Goal: Transaction & Acquisition: Purchase product/service

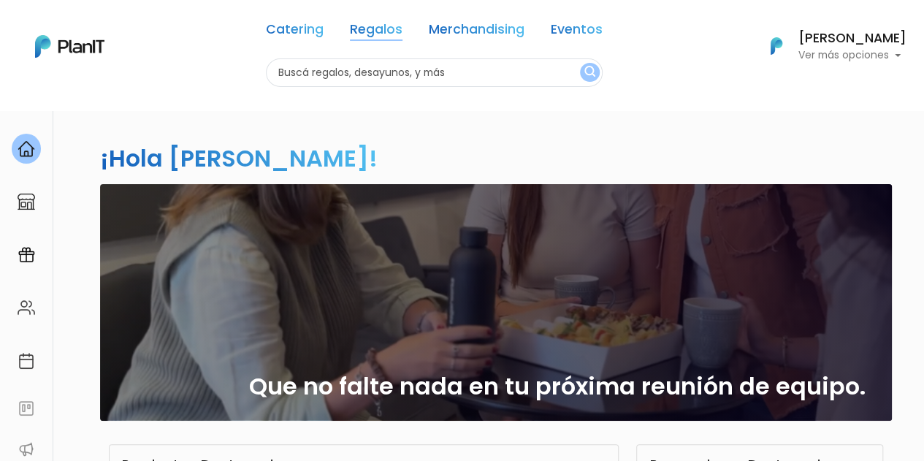
click at [388, 31] on link "Regalos" at bounding box center [376, 32] width 53 height 18
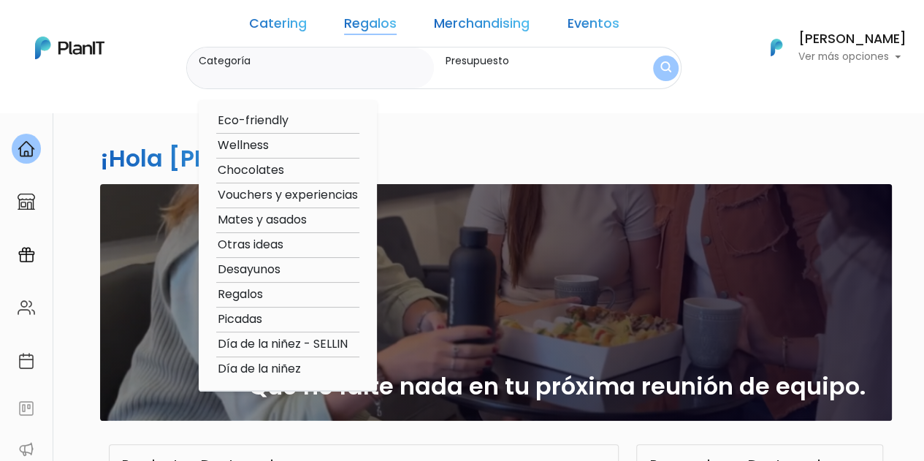
click at [273, 297] on option "Regalos" at bounding box center [287, 295] width 143 height 18
type input "Regalos"
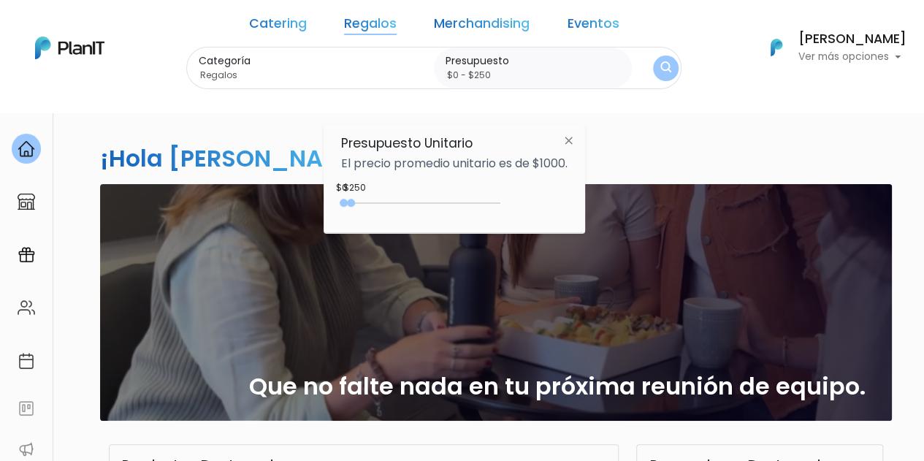
drag, startPoint x: 372, startPoint y: 201, endPoint x: 354, endPoint y: 202, distance: 17.6
click at [354, 202] on div at bounding box center [351, 203] width 8 height 8
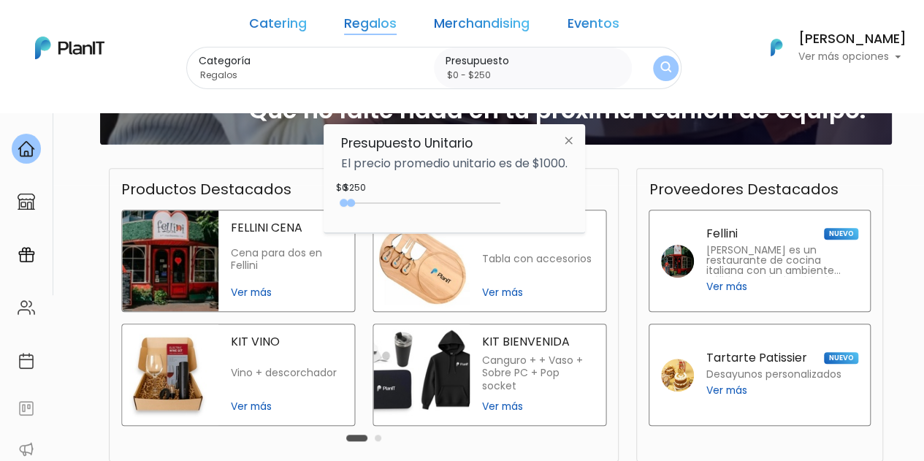
scroll to position [276, 0]
click at [351, 26] on link "Regalos" at bounding box center [370, 27] width 53 height 18
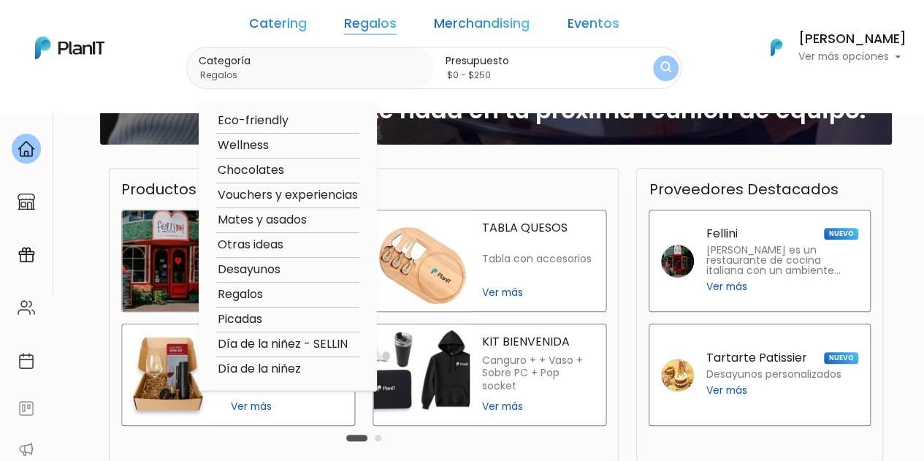
click at [256, 287] on option "Regalos" at bounding box center [287, 295] width 143 height 18
type input "$0 - $1000"
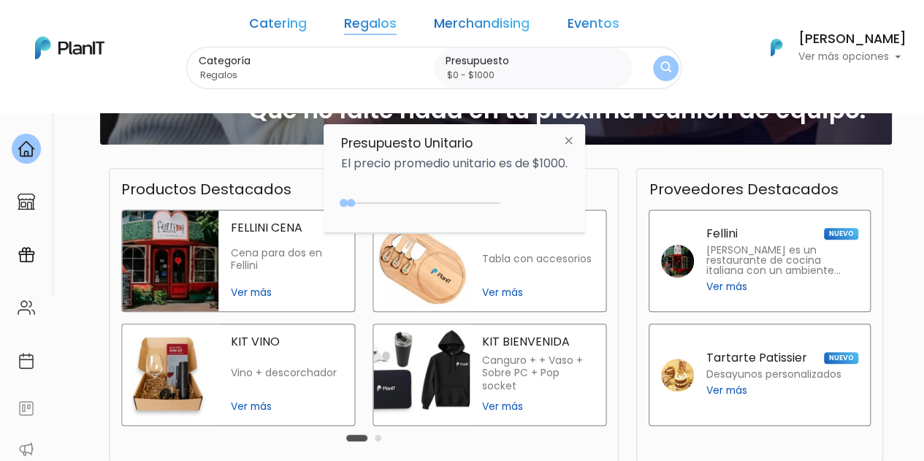
click at [567, 70] on input "$0 - $1000" at bounding box center [535, 75] width 180 height 15
click at [658, 72] on img "submit" at bounding box center [666, 68] width 16 height 20
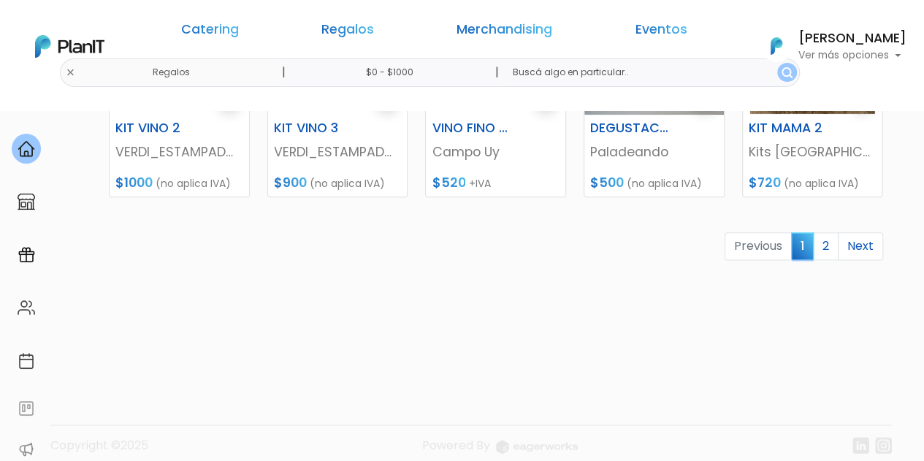
scroll to position [816, 0]
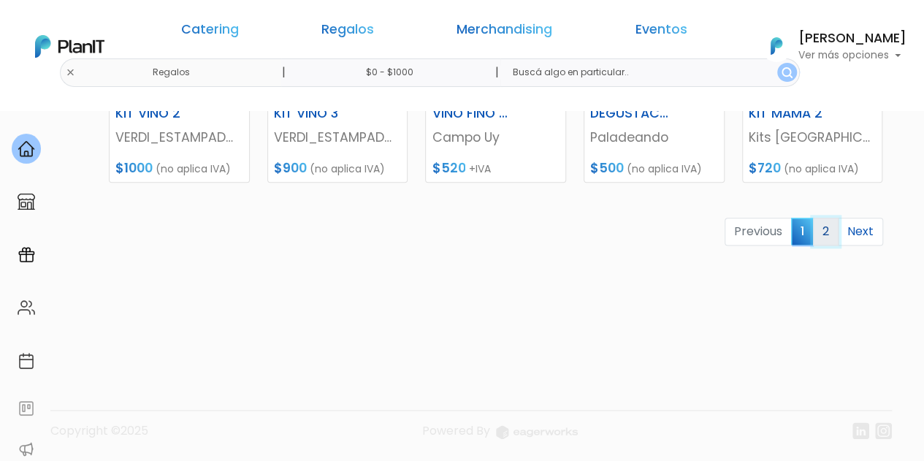
click at [822, 231] on link "2" at bounding box center [826, 232] width 26 height 28
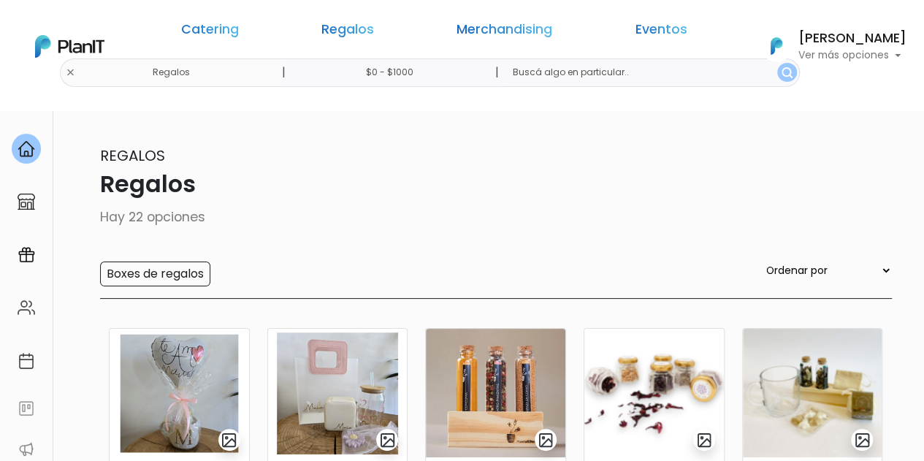
click at [600, 72] on input "text" at bounding box center [649, 72] width 299 height 28
type input "portaretrato"
click at [777, 63] on button "submit" at bounding box center [787, 72] width 20 height 19
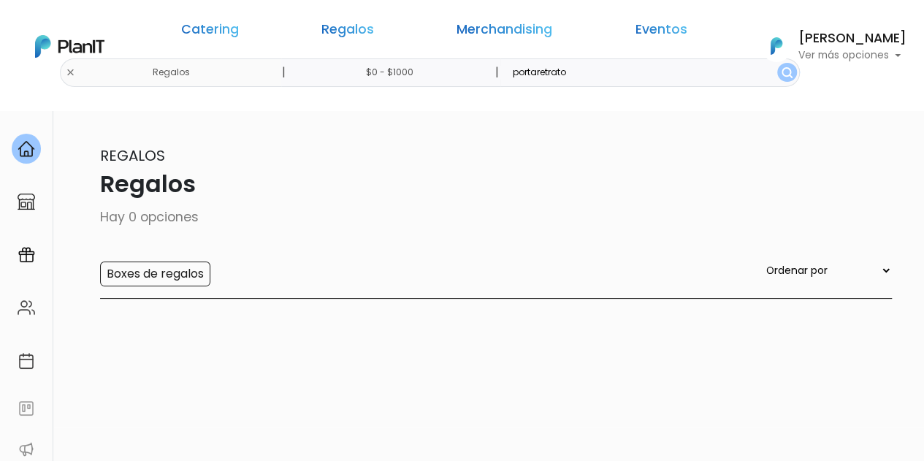
click at [514, 76] on input "portaretrato" at bounding box center [649, 72] width 299 height 28
type input "foto"
click at [777, 63] on button "submit" at bounding box center [787, 72] width 20 height 19
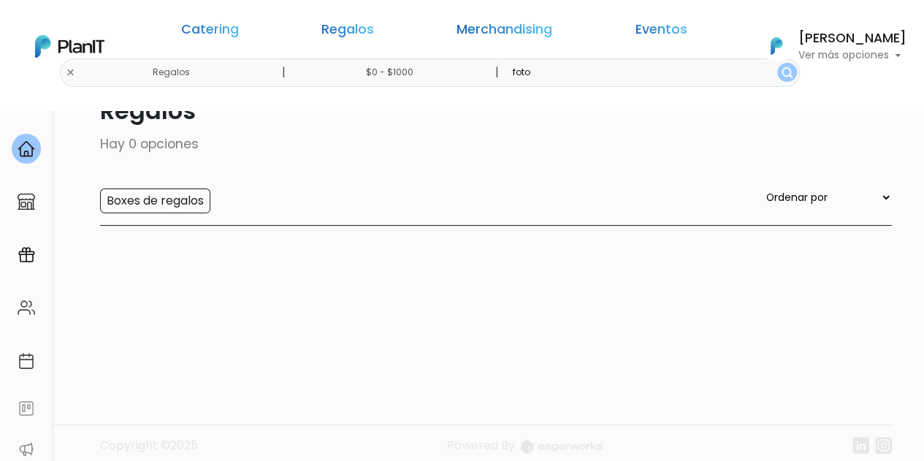
click at [500, 66] on input "foto" at bounding box center [649, 72] width 299 height 28
type input "calendario"
click at [777, 63] on button "submit" at bounding box center [787, 72] width 20 height 19
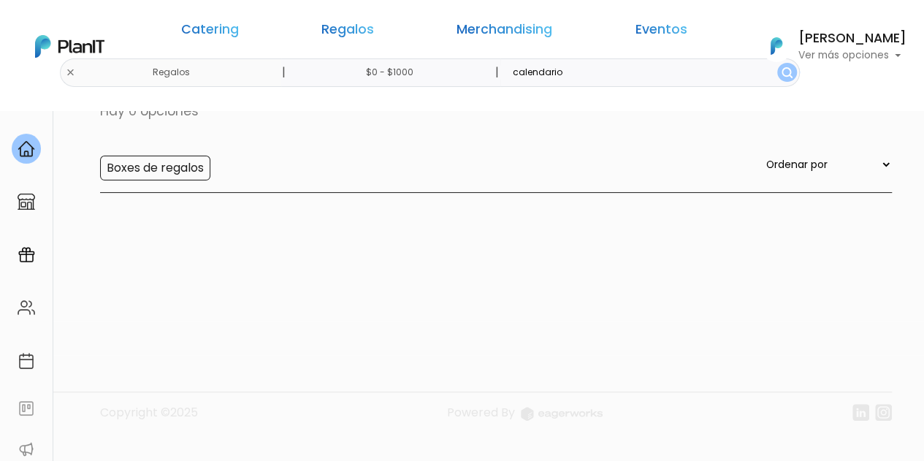
scroll to position [110, 0]
click at [458, 28] on link "Merchandising" at bounding box center [504, 32] width 96 height 18
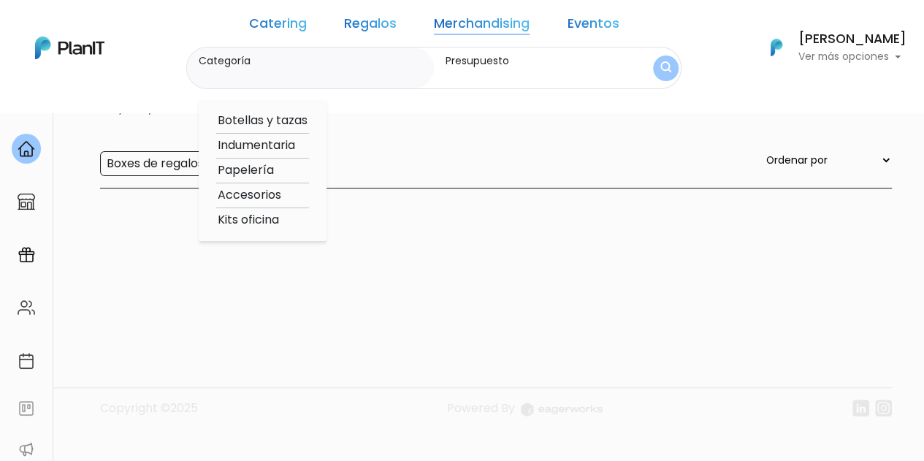
click at [278, 214] on option "Kits oficina" at bounding box center [262, 220] width 93 height 18
type input "Kits oficina"
type input "$0 - $1000"
